Goal: Task Accomplishment & Management: Complete application form

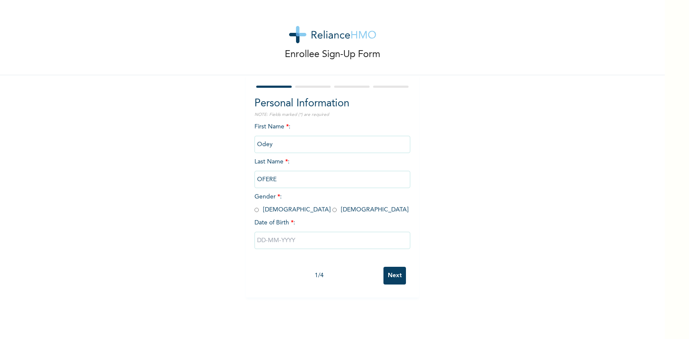
click at [255, 210] on input "radio" at bounding box center [257, 210] width 4 height 8
radio input "true"
click at [266, 240] on input "text" at bounding box center [333, 240] width 156 height 17
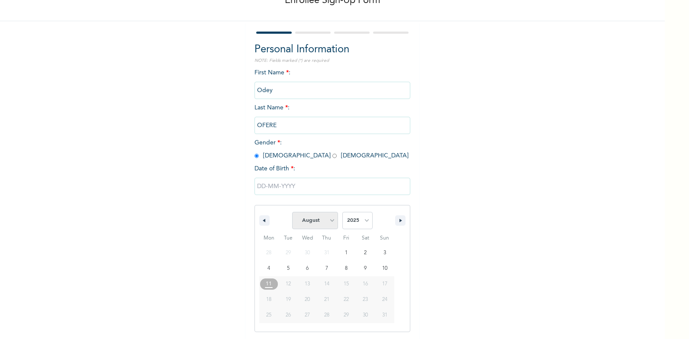
click at [329, 222] on select "January February March April May June July August September October November De…" at bounding box center [315, 220] width 46 height 17
click at [292, 213] on select "January February March April May June July August September October November De…" at bounding box center [315, 220] width 46 height 17
select select "7"
click at [366, 222] on select "2025 2024 2023 2022 2021 2020 2019 2018 2017 2016 2015 2014 2013 2012 2011 2010…" at bounding box center [358, 220] width 30 height 17
select select "1979"
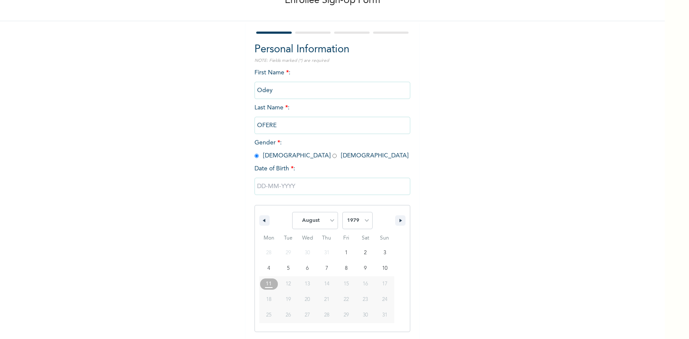
click at [343, 213] on select "2025 2024 2023 2022 2021 2020 2019 2018 2017 2016 2015 2014 2013 2012 2011 2010…" at bounding box center [358, 220] width 30 height 17
click at [329, 223] on select "January February March April May June July August September October November De…" at bounding box center [315, 220] width 46 height 17
select select "9"
click at [292, 213] on select "January February March April May June July August September October November De…" at bounding box center [315, 220] width 46 height 17
type input "[DATE]"
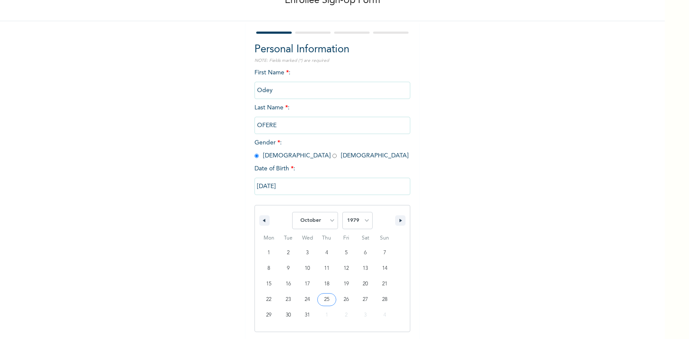
scroll to position [0, 0]
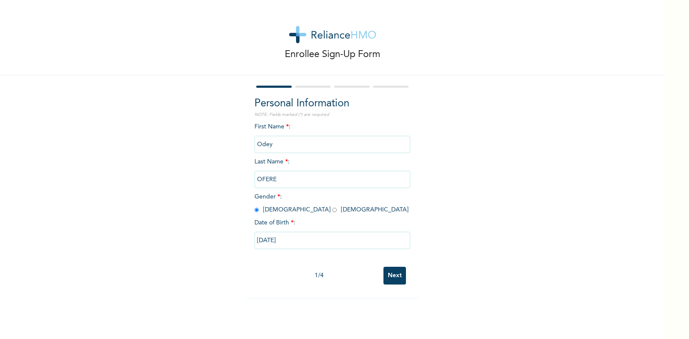
click at [393, 269] on input "Next" at bounding box center [395, 276] width 23 height 18
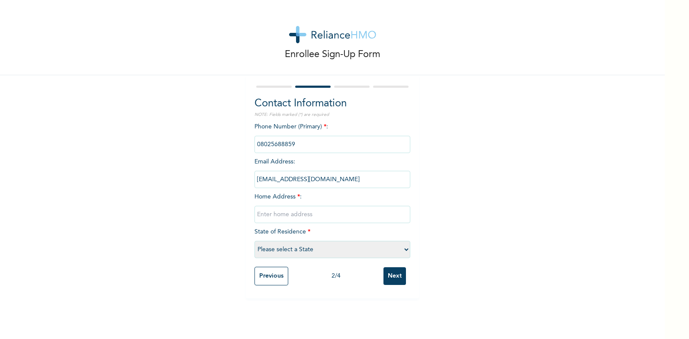
click at [299, 144] on input "phone" at bounding box center [333, 144] width 156 height 17
click at [288, 148] on input "phone" at bounding box center [333, 144] width 156 height 17
click at [294, 143] on input "phone" at bounding box center [333, 144] width 156 height 17
click at [292, 143] on input "phone" at bounding box center [333, 144] width 156 height 17
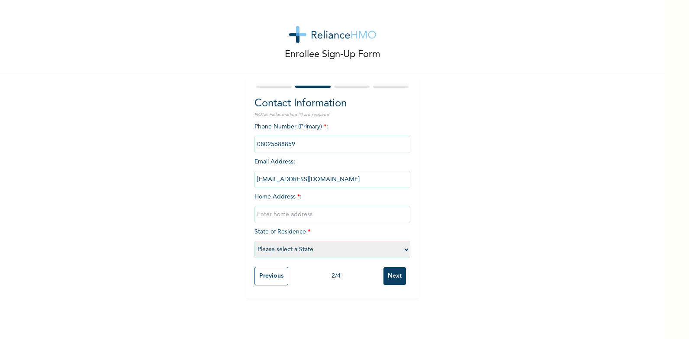
click at [292, 144] on input "phone" at bounding box center [333, 144] width 156 height 17
drag, startPoint x: 258, startPoint y: 144, endPoint x: 304, endPoint y: 138, distance: 46.3
click at [304, 138] on input "phone" at bounding box center [333, 144] width 156 height 17
click at [265, 145] on input "phone" at bounding box center [333, 144] width 156 height 17
click at [263, 144] on input "phone" at bounding box center [333, 144] width 156 height 17
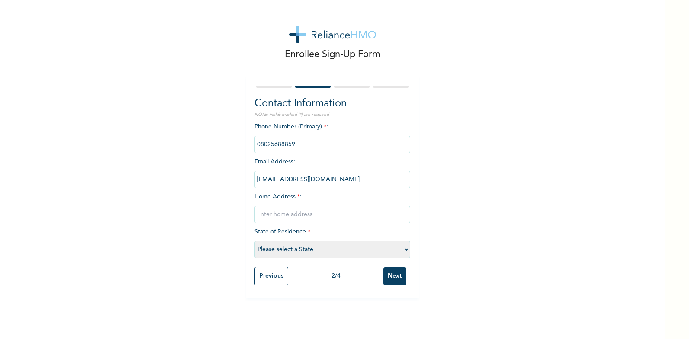
click at [299, 143] on input "phone" at bounding box center [333, 144] width 156 height 17
click at [295, 142] on input "phone" at bounding box center [333, 144] width 156 height 17
click at [294, 139] on input "phone" at bounding box center [333, 144] width 156 height 17
click at [303, 145] on input "phone" at bounding box center [333, 144] width 156 height 17
click at [327, 126] on div "Phone Number (Primary) * : Email Address : odeyforever@yahoo.com Home Address *…" at bounding box center [333, 193] width 156 height 140
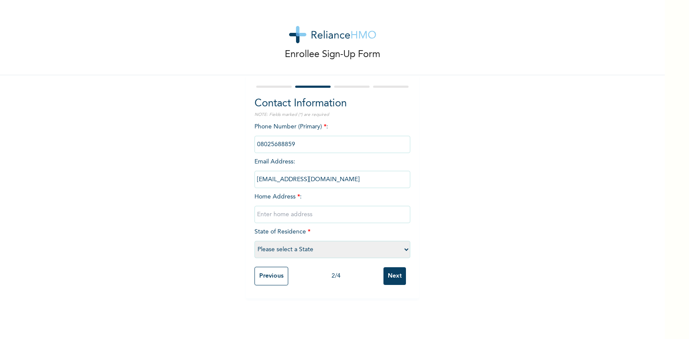
click at [286, 217] on input "text" at bounding box center [333, 214] width 156 height 17
type input "No.7 beliver closed Rumuokachi estate Ozuoba"
click at [405, 250] on select "Please select a State [PERSON_NAME] (FCT) [PERSON_NAME] Ibom [GEOGRAPHIC_DATA] …" at bounding box center [333, 249] width 156 height 17
select select "33"
click at [255, 241] on select "Please select a State [PERSON_NAME] (FCT) [PERSON_NAME] Ibom [GEOGRAPHIC_DATA] …" at bounding box center [333, 249] width 156 height 17
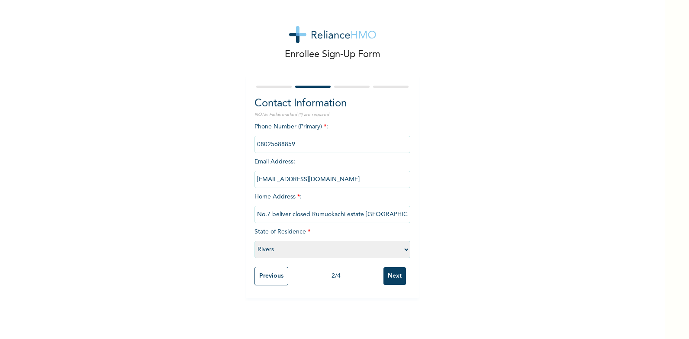
click at [296, 206] on div "Phone Number (Primary) * : Email Address : odeyforever@yahoo.com Home Address *…" at bounding box center [333, 193] width 156 height 140
click at [296, 215] on input "No.7 beliver closed Rumuokachi estate Ozuoba" at bounding box center [333, 214] width 156 height 17
click at [323, 216] on input "No.7 beliver closed Rumuokachi estate Ozuoba" at bounding box center [333, 214] width 156 height 17
click at [388, 274] on input "Next" at bounding box center [395, 277] width 23 height 18
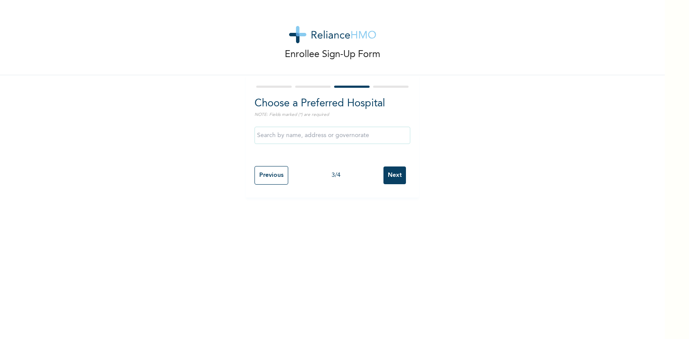
click at [257, 175] on input "Previous" at bounding box center [272, 175] width 34 height 19
select select "33"
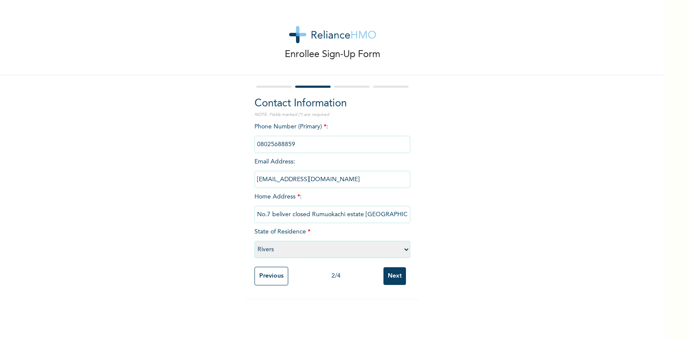
click at [292, 144] on input "phone" at bounding box center [333, 144] width 156 height 17
click at [309, 144] on input "phone" at bounding box center [333, 144] width 156 height 17
click at [399, 274] on input "Next" at bounding box center [395, 277] width 23 height 18
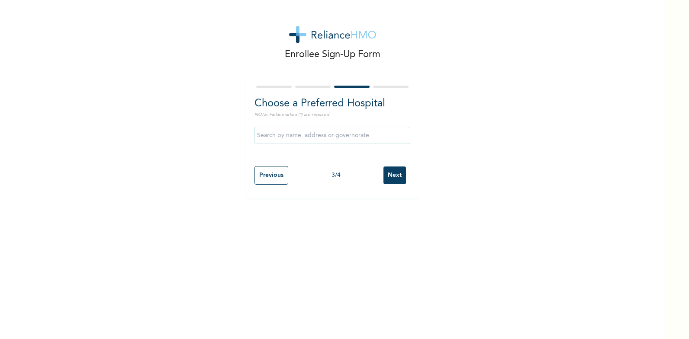
click at [392, 174] on input "Next" at bounding box center [395, 176] width 23 height 18
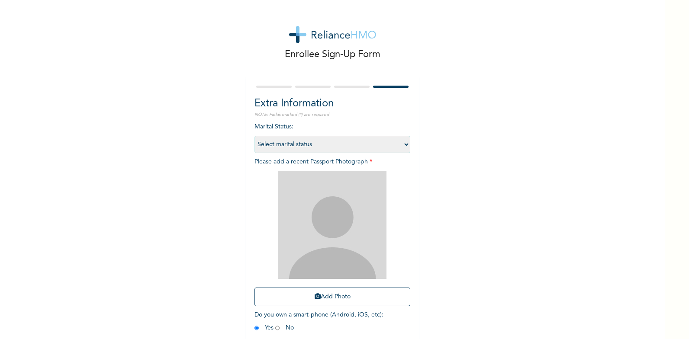
click at [345, 87] on div at bounding box center [352, 87] width 36 height 2
click at [344, 88] on div at bounding box center [333, 87] width 156 height 6
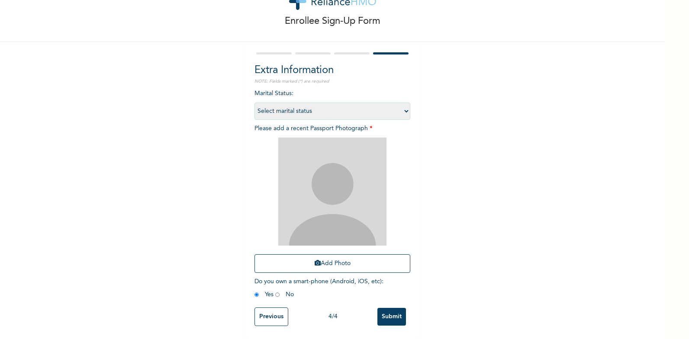
click at [310, 51] on div at bounding box center [333, 54] width 156 height 6
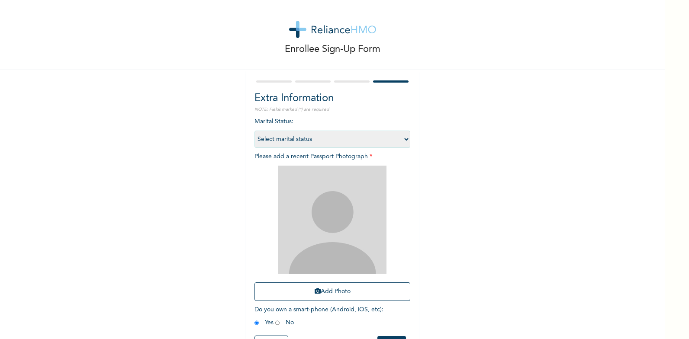
scroll to position [0, 0]
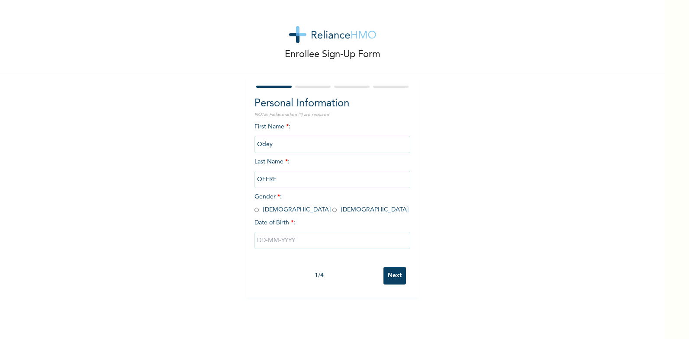
click at [392, 279] on input "Next" at bounding box center [395, 276] width 23 height 18
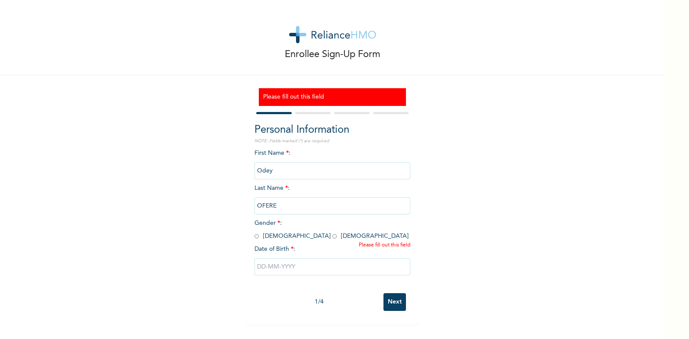
click at [255, 236] on input "radio" at bounding box center [257, 237] width 4 height 8
radio input "true"
click at [257, 269] on input "text" at bounding box center [333, 267] width 156 height 17
select select "7"
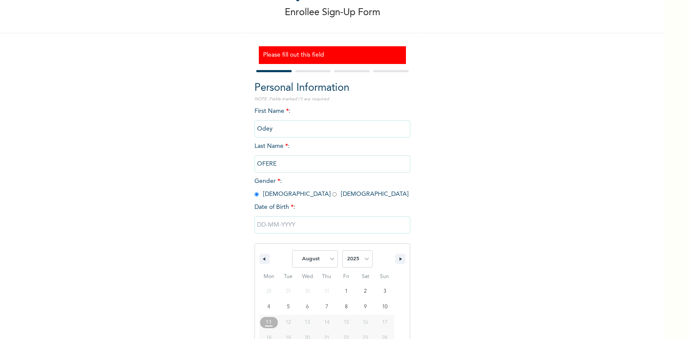
scroll to position [81, 0]
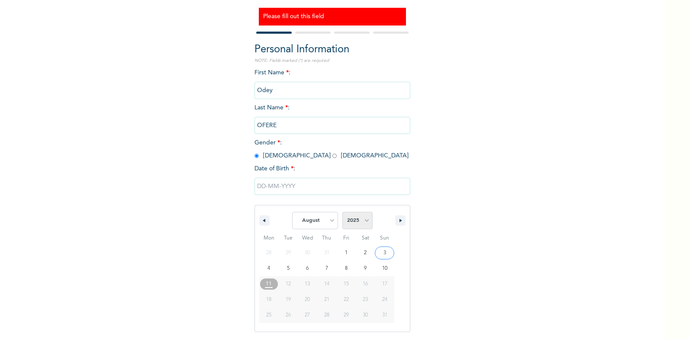
click at [365, 222] on select "2025 2024 2023 2022 2021 2020 2019 2018 2017 2016 2015 2014 2013 2012 2011 2010…" at bounding box center [358, 220] width 30 height 17
select select "1979"
click at [343, 213] on select "2025 2024 2023 2022 2021 2020 2019 2018 2017 2016 2015 2014 2013 2012 2011 2010…" at bounding box center [358, 220] width 30 height 17
click at [307, 216] on select "January February March April May June July August September October November De…" at bounding box center [315, 220] width 46 height 17
select select "9"
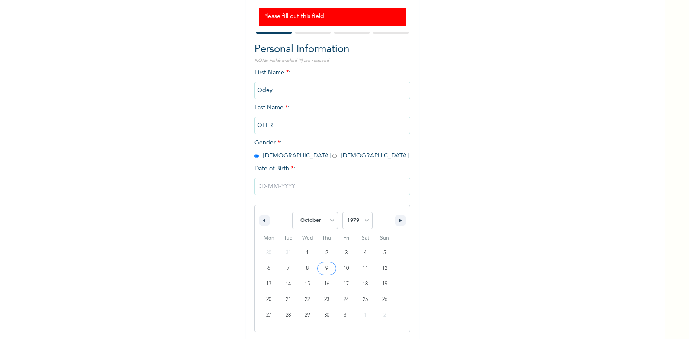
click at [292, 213] on select "January February March April May June July August September October November De…" at bounding box center [315, 220] width 46 height 17
type input "[DATE]"
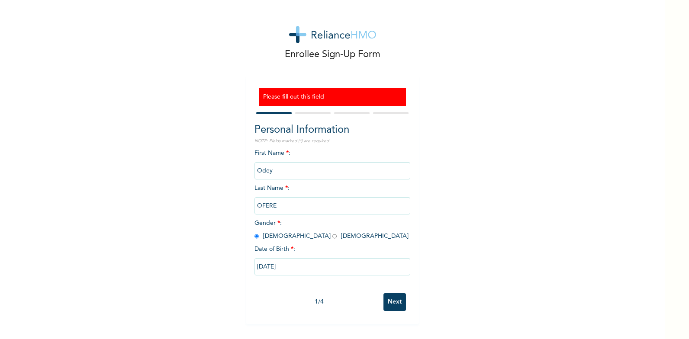
scroll to position [0, 0]
click at [387, 298] on input "Next" at bounding box center [395, 303] width 23 height 18
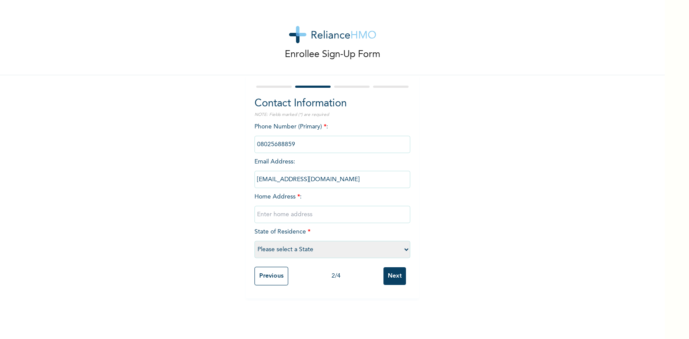
click at [294, 150] on input "phone" at bounding box center [333, 144] width 156 height 17
click at [294, 149] on input "phone" at bounding box center [333, 144] width 156 height 17
drag, startPoint x: 294, startPoint y: 149, endPoint x: 283, endPoint y: 150, distance: 11.7
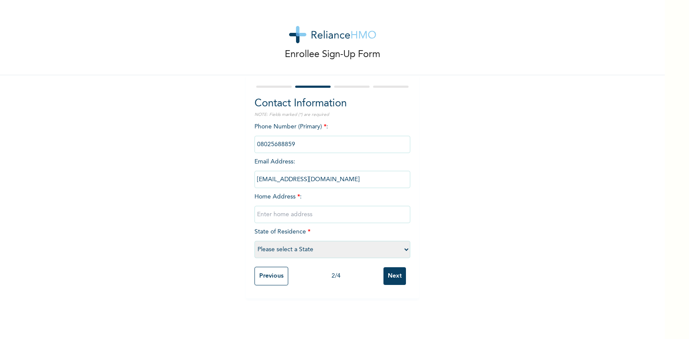
click at [283, 150] on input "phone" at bounding box center [333, 144] width 156 height 17
click at [295, 145] on input "phone" at bounding box center [333, 144] width 156 height 17
click at [296, 145] on input "phone" at bounding box center [333, 144] width 156 height 17
click at [403, 250] on select "Please select a State [PERSON_NAME] (FCT) [PERSON_NAME] Ibom [GEOGRAPHIC_DATA] …" at bounding box center [333, 249] width 156 height 17
select select "33"
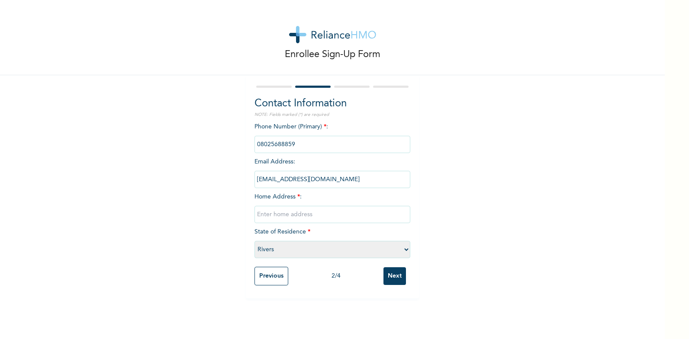
click at [255, 241] on select "Please select a State [PERSON_NAME] (FCT) [PERSON_NAME] Ibom [GEOGRAPHIC_DATA] …" at bounding box center [333, 249] width 156 height 17
click at [273, 218] on input "text" at bounding box center [333, 214] width 156 height 17
type input "7 Believe close Rumuokachi estate Ozuoba [GEOGRAPHIC_DATA]"
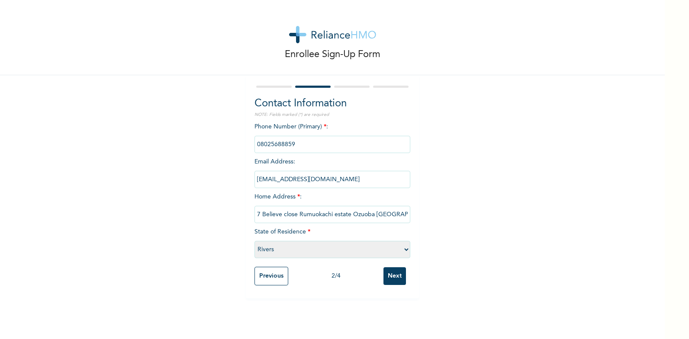
click at [513, 247] on div "Enrollee Sign-Up Form Contact Information NOTE: Fields marked (*) are required …" at bounding box center [332, 149] width 665 height 299
click at [388, 273] on input "Next" at bounding box center [395, 277] width 23 height 18
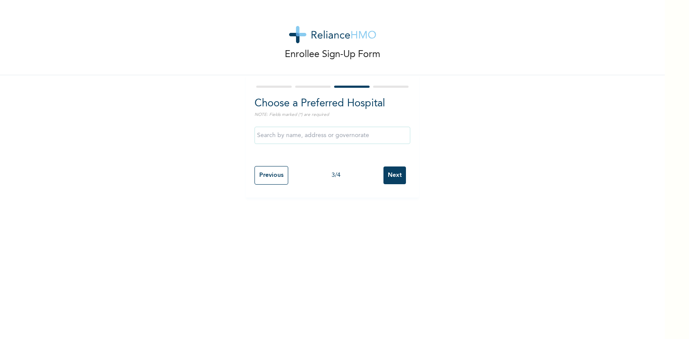
click at [360, 133] on input "text" at bounding box center [333, 135] width 156 height 17
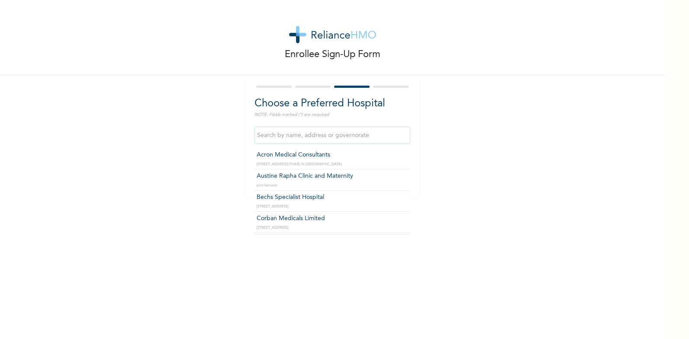
click at [332, 139] on input "text" at bounding box center [333, 135] width 156 height 17
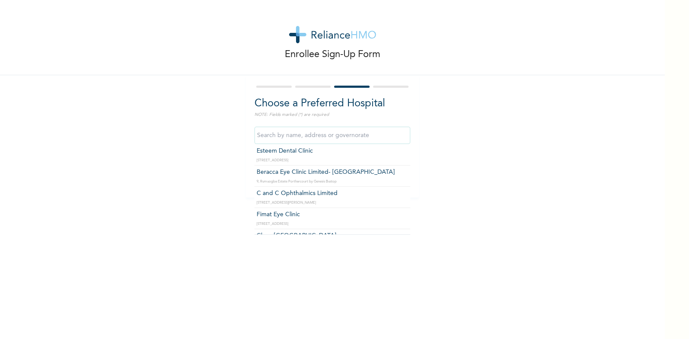
scroll to position [260, 0]
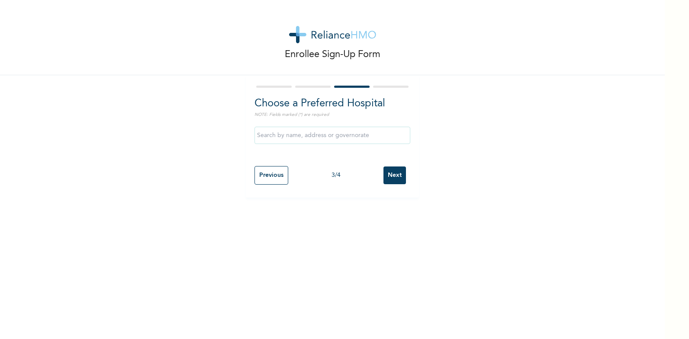
click at [384, 136] on input "text" at bounding box center [333, 135] width 156 height 17
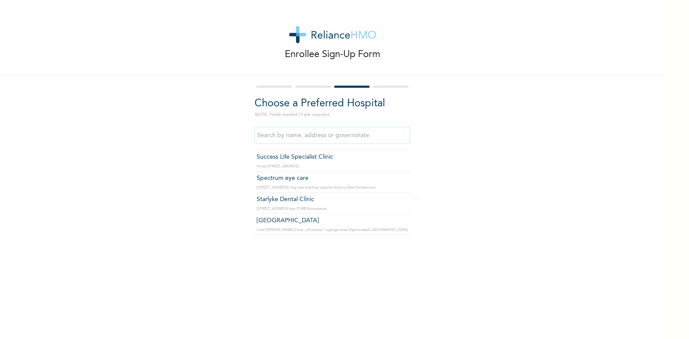
scroll to position [4977, 0]
click at [666, 5] on div "Enrollee Sign-Up Form Choose a Preferred Hospital NOTE: Fields marked (*) are r…" at bounding box center [344, 169] width 689 height 339
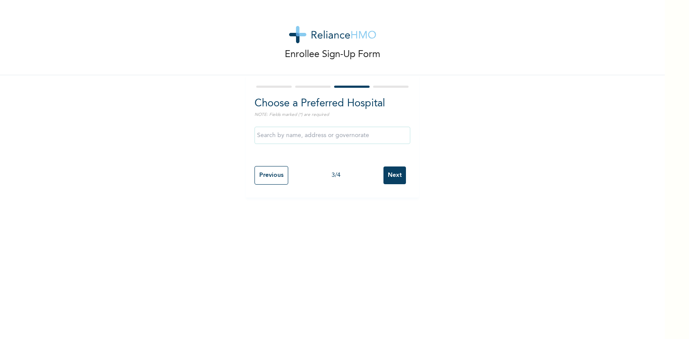
click at [666, 5] on div "Enrollee Sign-Up Form Choose a Preferred Hospital NOTE: Fields marked (*) are r…" at bounding box center [344, 169] width 689 height 339
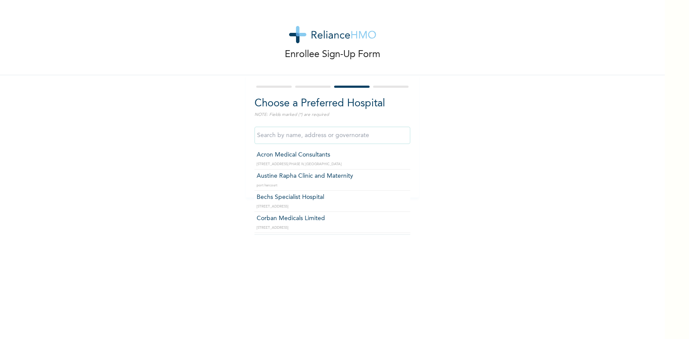
click at [273, 135] on input "text" at bounding box center [333, 135] width 156 height 17
type input "ozouba"
click input "Next" at bounding box center [395, 176] width 23 height 18
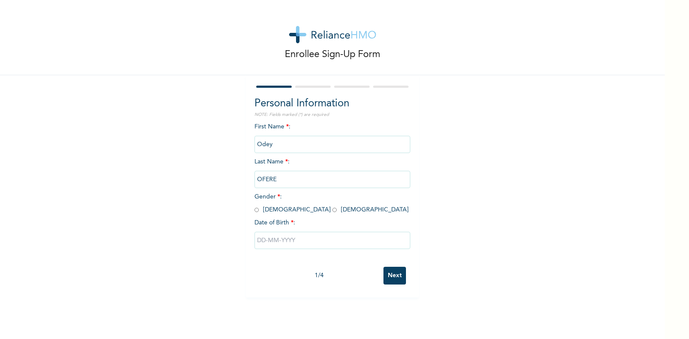
click at [256, 211] on span "Gender * : Male Female" at bounding box center [332, 203] width 154 height 19
click at [255, 211] on input "radio" at bounding box center [257, 210] width 4 height 8
radio input "true"
click at [303, 240] on input "text" at bounding box center [333, 240] width 156 height 17
select select "7"
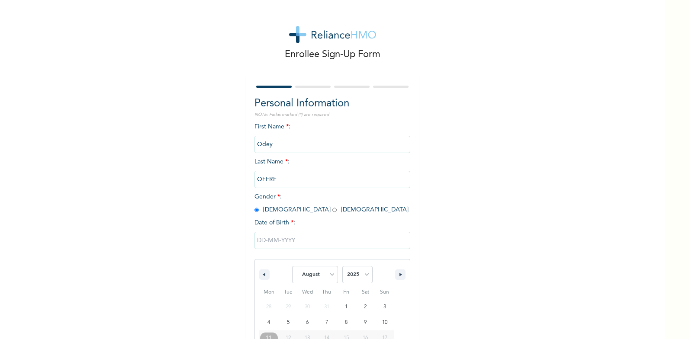
scroll to position [54, 0]
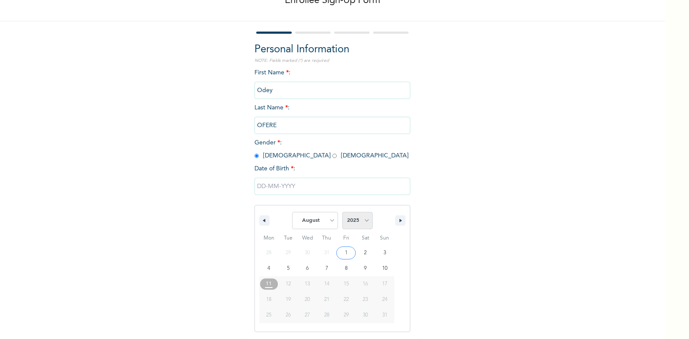
click at [360, 219] on select "2025 2024 2023 2022 2021 2020 2019 2018 2017 2016 2015 2014 2013 2012 2011 2010…" at bounding box center [358, 220] width 30 height 17
select select "1979"
click at [343, 213] on select "2025 2024 2023 2022 2021 2020 2019 2018 2017 2016 2015 2014 2013 2012 2011 2010…" at bounding box center [358, 220] width 30 height 17
click at [272, 190] on input "text" at bounding box center [333, 186] width 156 height 17
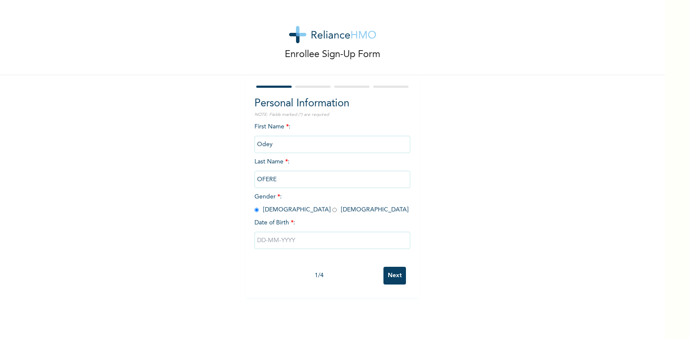
scroll to position [0, 0]
click at [289, 246] on input "text" at bounding box center [333, 240] width 156 height 17
select select "7"
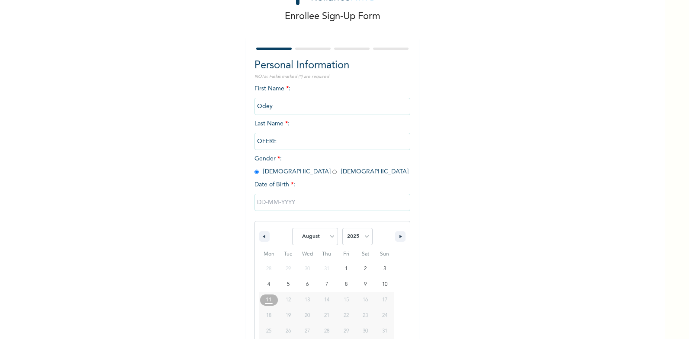
scroll to position [54, 0]
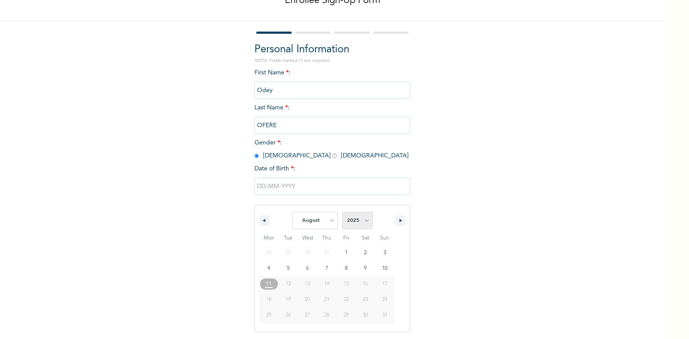
click at [362, 221] on select "2025 2024 2023 2022 2021 2020 2019 2018 2017 2016 2015 2014 2013 2012 2011 2010…" at bounding box center [358, 220] width 30 height 17
select select "1979"
click at [343, 213] on select "2025 2024 2023 2022 2021 2020 2019 2018 2017 2016 2015 2014 2013 2012 2011 2010…" at bounding box center [358, 220] width 30 height 17
click at [328, 221] on select "January February March April May June July August September October November De…" at bounding box center [315, 220] width 46 height 17
select select "9"
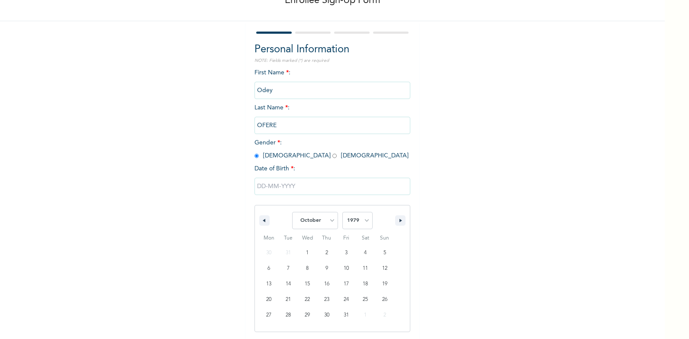
click at [292, 213] on select "January February March April May June July August September October November De…" at bounding box center [315, 220] width 46 height 17
type input "[DATE]"
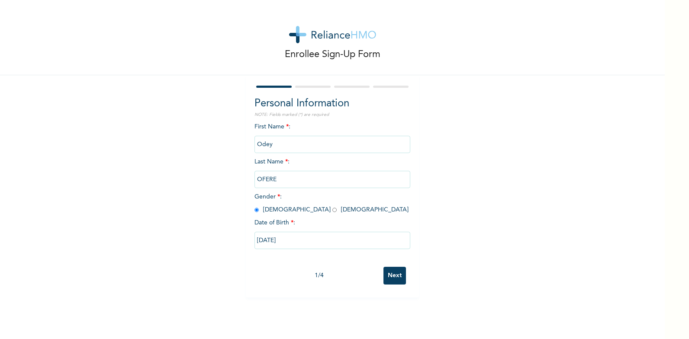
scroll to position [0, 0]
click at [391, 278] on input "Next" at bounding box center [395, 276] width 23 height 18
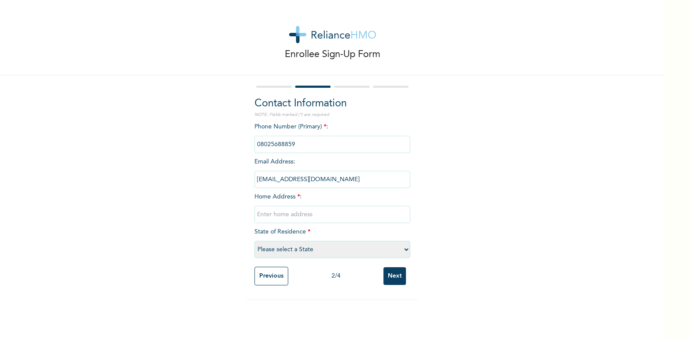
click at [403, 250] on select "Please select a State [PERSON_NAME] (FCT) [PERSON_NAME] Ibom [GEOGRAPHIC_DATA] …" at bounding box center [333, 249] width 156 height 17
select select "33"
click at [255, 241] on select "Please select a State [PERSON_NAME] (FCT) [PERSON_NAME] Ibom [GEOGRAPHIC_DATA] …" at bounding box center [333, 249] width 156 height 17
click at [289, 218] on input "text" at bounding box center [333, 214] width 156 height 17
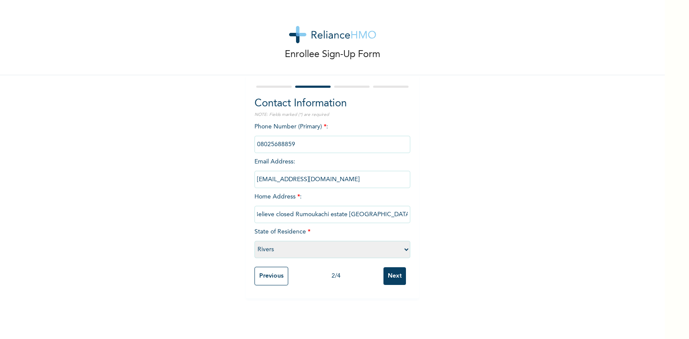
type input "7 Believe closed Rumoukachi estate Ozuoba port harcourt"
click at [291, 147] on input "phone" at bounding box center [333, 144] width 156 height 17
click at [291, 146] on input "phone" at bounding box center [333, 144] width 156 height 17
click at [387, 276] on input "Next" at bounding box center [395, 277] width 23 height 18
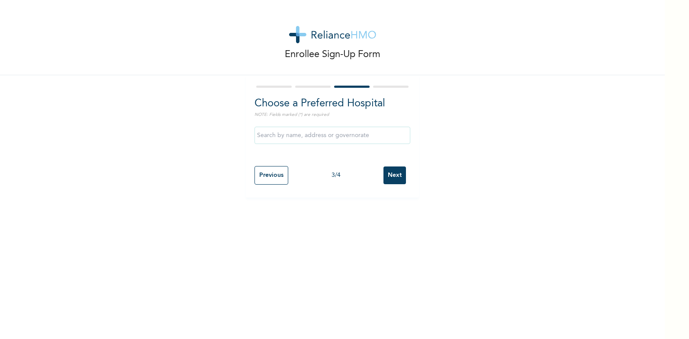
click at [264, 140] on input "text" at bounding box center [333, 135] width 156 height 17
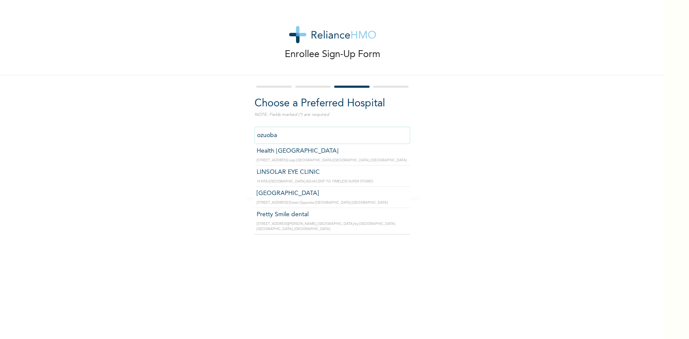
scroll to position [30, 0]
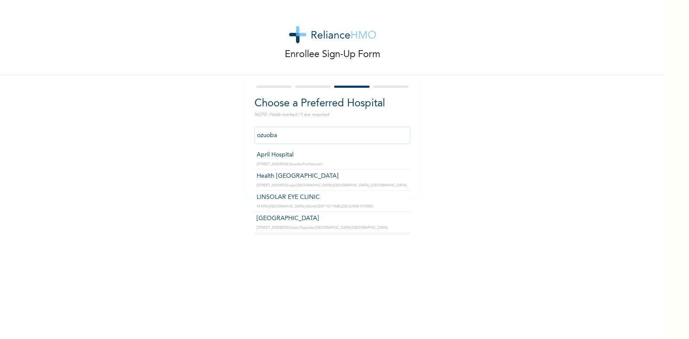
type input "April Hospital"
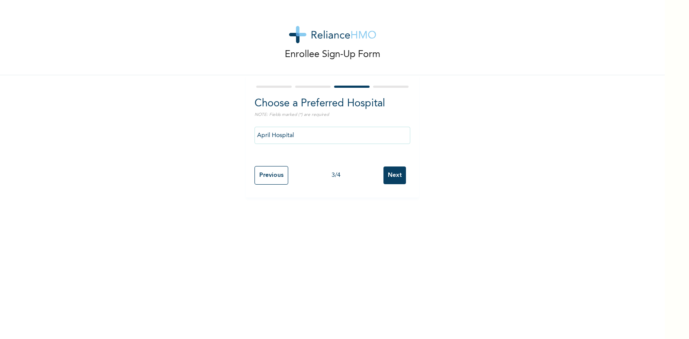
click at [393, 177] on input "Next" at bounding box center [395, 176] width 23 height 18
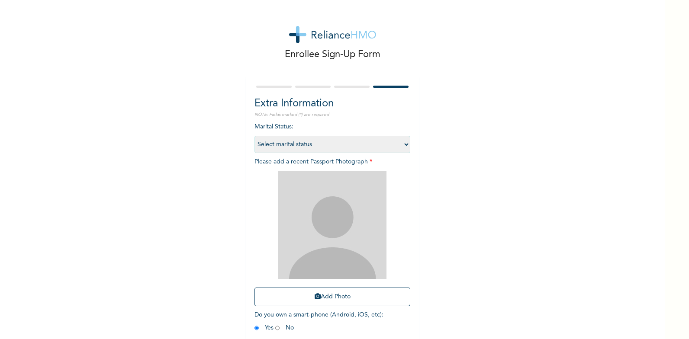
click at [406, 144] on select "Select marital status Single Married Divorced Widow/Widower" at bounding box center [333, 144] width 156 height 17
select select "2"
click at [255, 136] on select "Select marital status Single Married Divorced Widow/Widower" at bounding box center [333, 144] width 156 height 17
